Goal: Task Accomplishment & Management: Complete application form

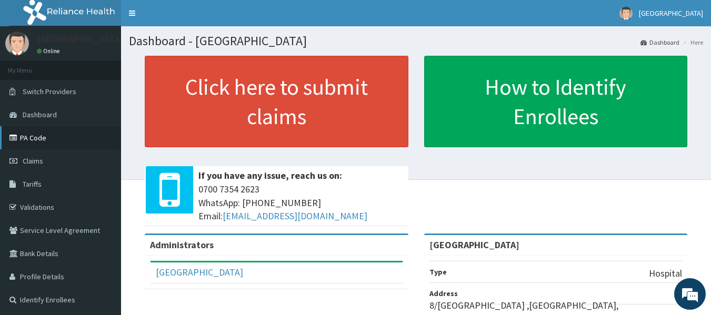
click at [45, 144] on link "PA Code" at bounding box center [60, 137] width 121 height 23
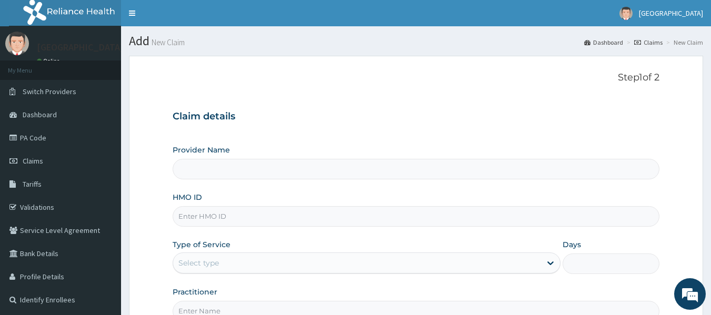
type input "KIngsmill Hospital"
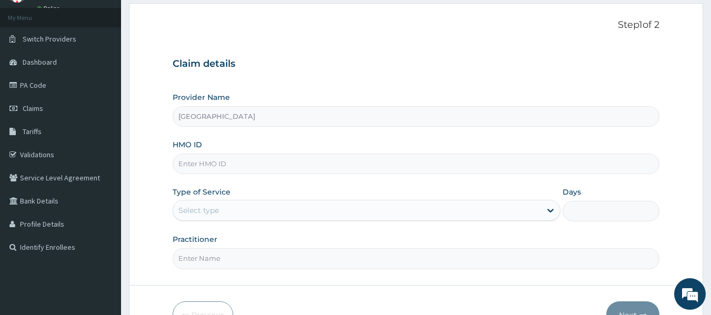
scroll to position [105, 0]
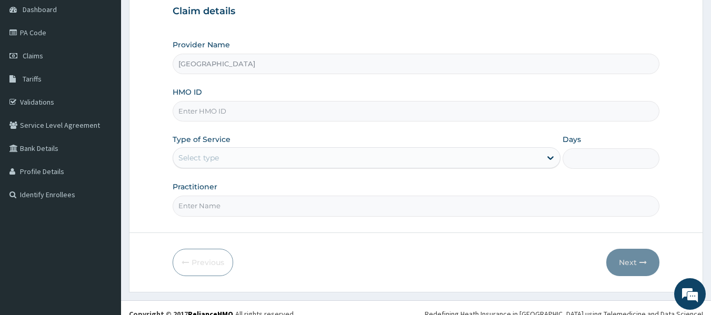
click at [236, 122] on input "HMO ID" at bounding box center [416, 111] width 487 height 21
type input "dpm/10212/a"
click at [262, 162] on div "Select type" at bounding box center [357, 157] width 368 height 17
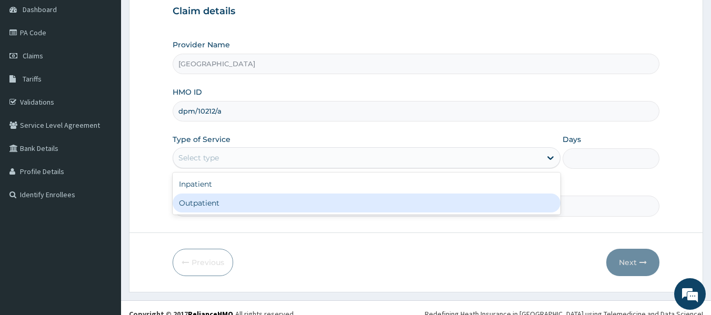
click at [260, 194] on div "Outpatient" at bounding box center [367, 203] width 388 height 19
type input "1"
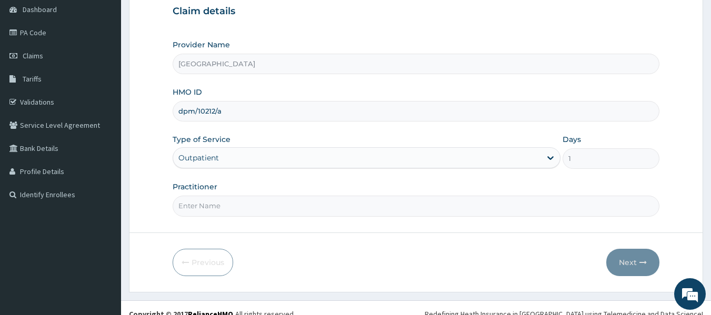
click at [250, 206] on input "Practitioner" at bounding box center [416, 206] width 487 height 21
type input "dr. eluwa victor"
click at [622, 265] on button "Next" at bounding box center [632, 262] width 53 height 27
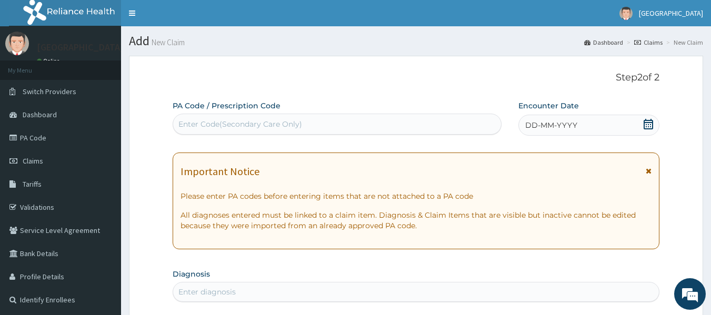
click at [261, 129] on div "Enter Code(Secondary Care Only)" at bounding box center [240, 124] width 124 height 11
paste input "PA/61A56B"
type input "PA/61A56B"
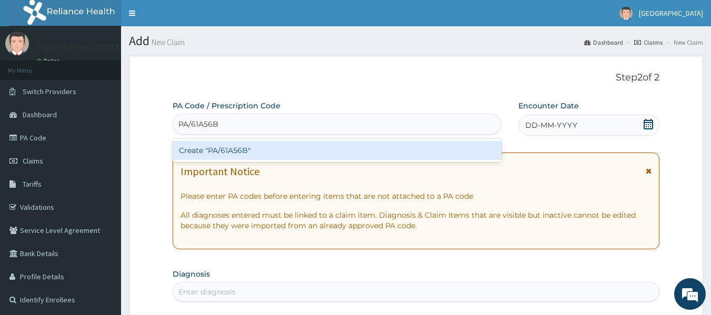
click at [267, 153] on div "Create "PA/61A56B"" at bounding box center [337, 150] width 329 height 19
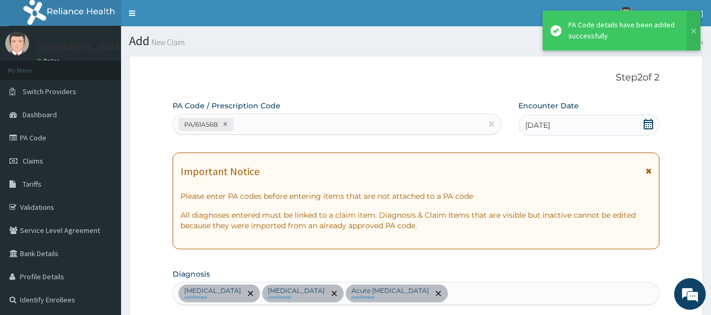
scroll to position [573, 0]
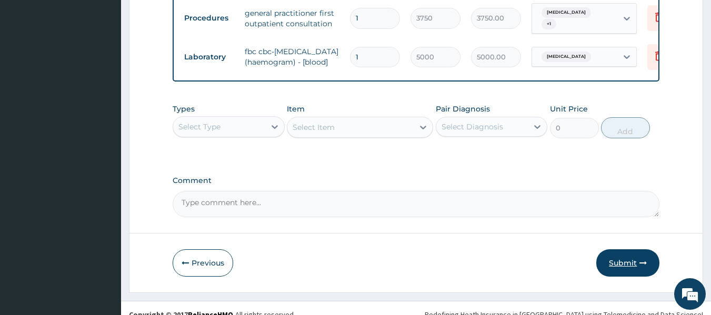
click at [626, 249] on button "Submit" at bounding box center [627, 262] width 63 height 27
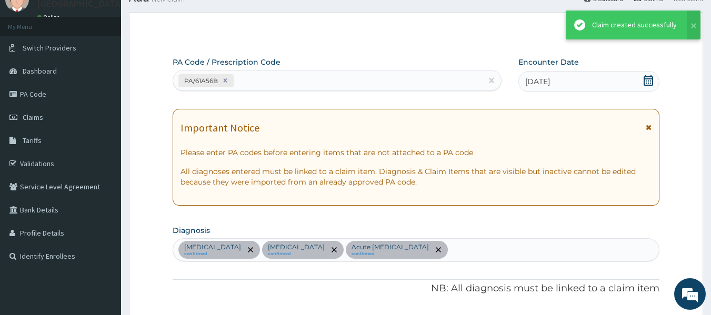
scroll to position [697, 0]
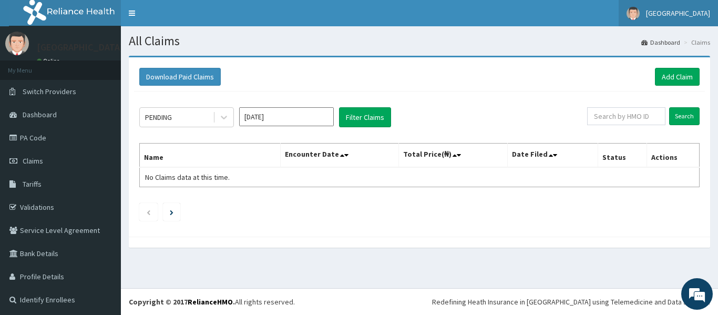
click at [666, 9] on span "[GEOGRAPHIC_DATA]" at bounding box center [678, 12] width 64 height 9
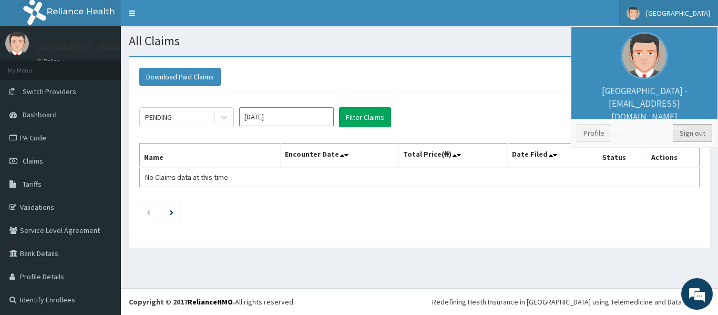
click at [688, 134] on link "Sign out" at bounding box center [692, 133] width 39 height 18
